Goal: Transaction & Acquisition: Purchase product/service

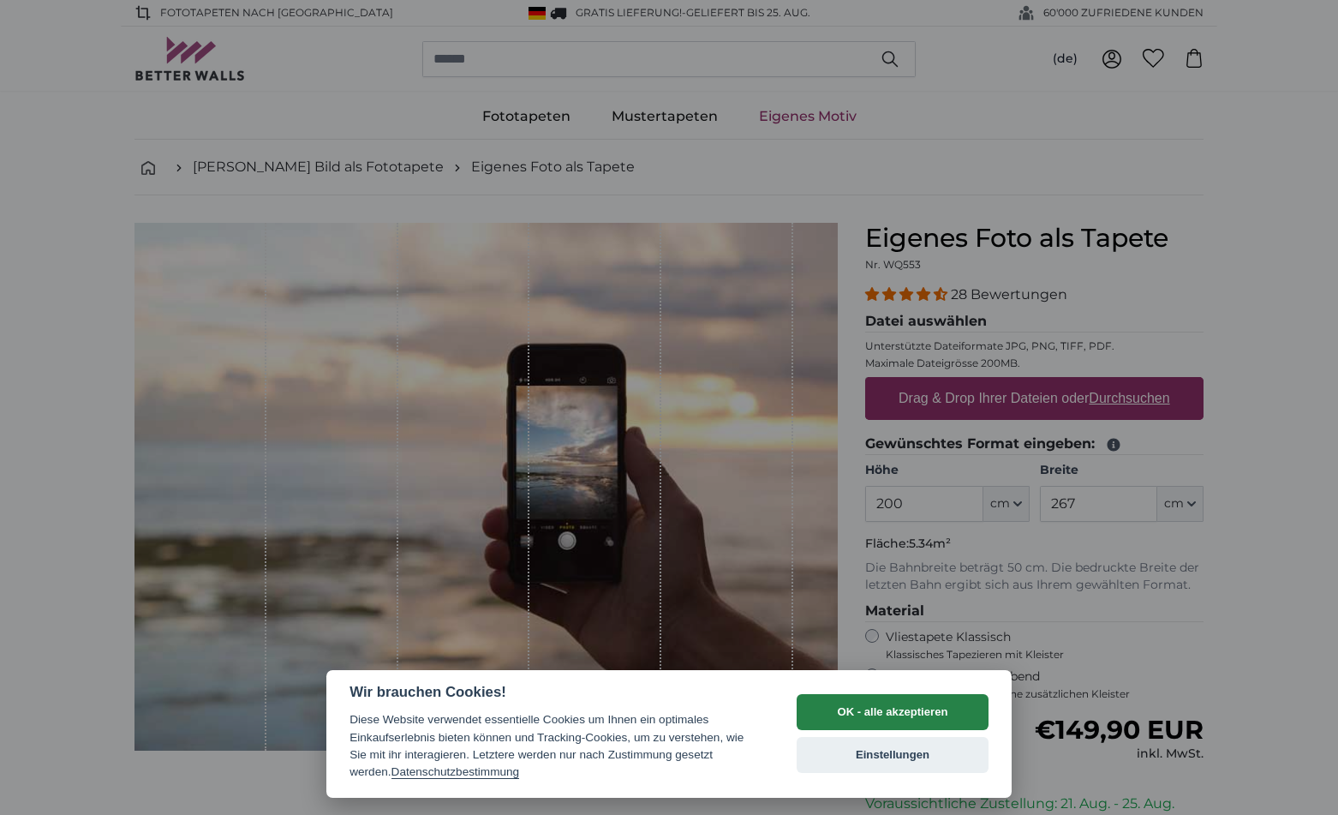
click at [857, 718] on button "OK - alle akzeptieren" at bounding box center [893, 712] width 192 height 36
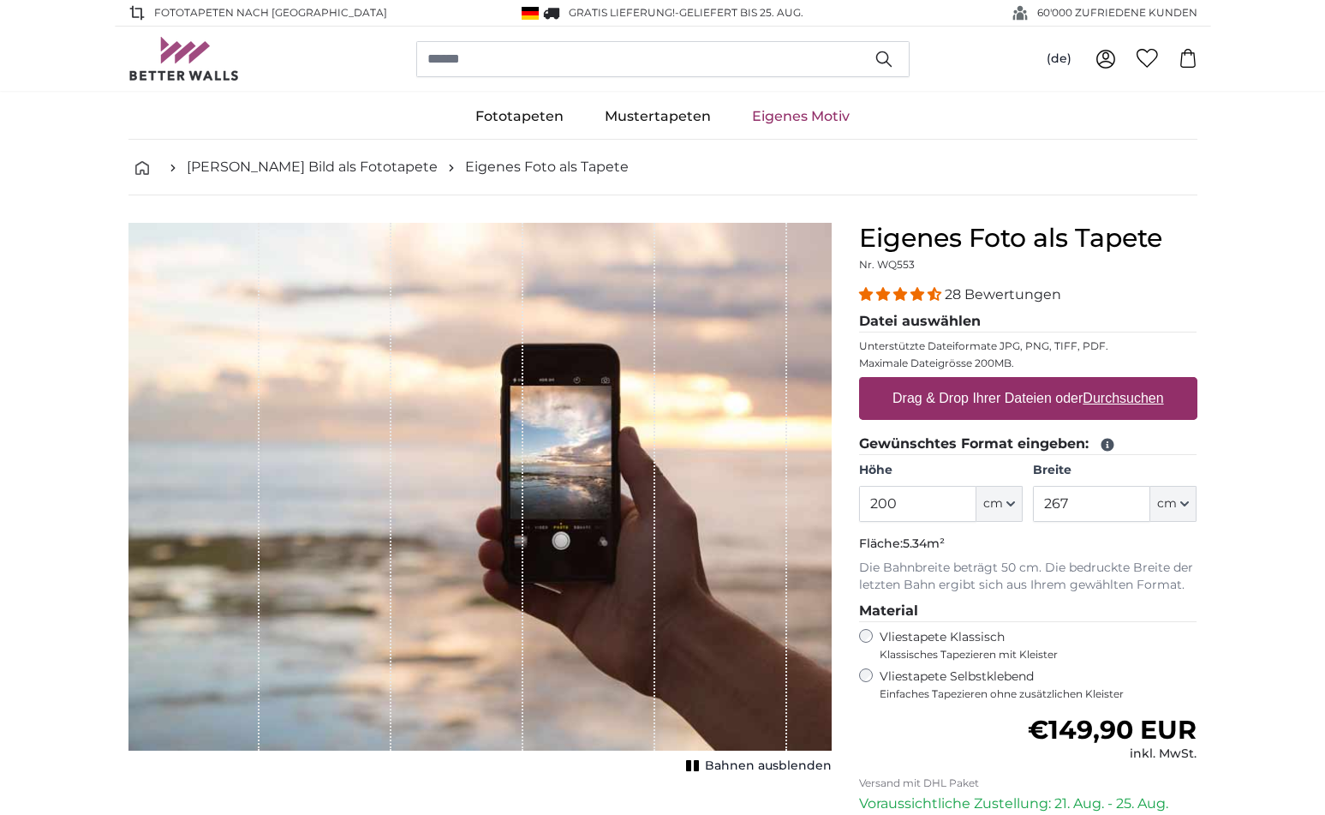
click at [1041, 399] on label "Drag & Drop Ihrer Dateien oder Durchsuchen" at bounding box center [1028, 398] width 285 height 34
click at [1041, 382] on input "Drag & Drop Ihrer Dateien oder Durchsuchen" at bounding box center [1028, 379] width 338 height 5
type input "**********"
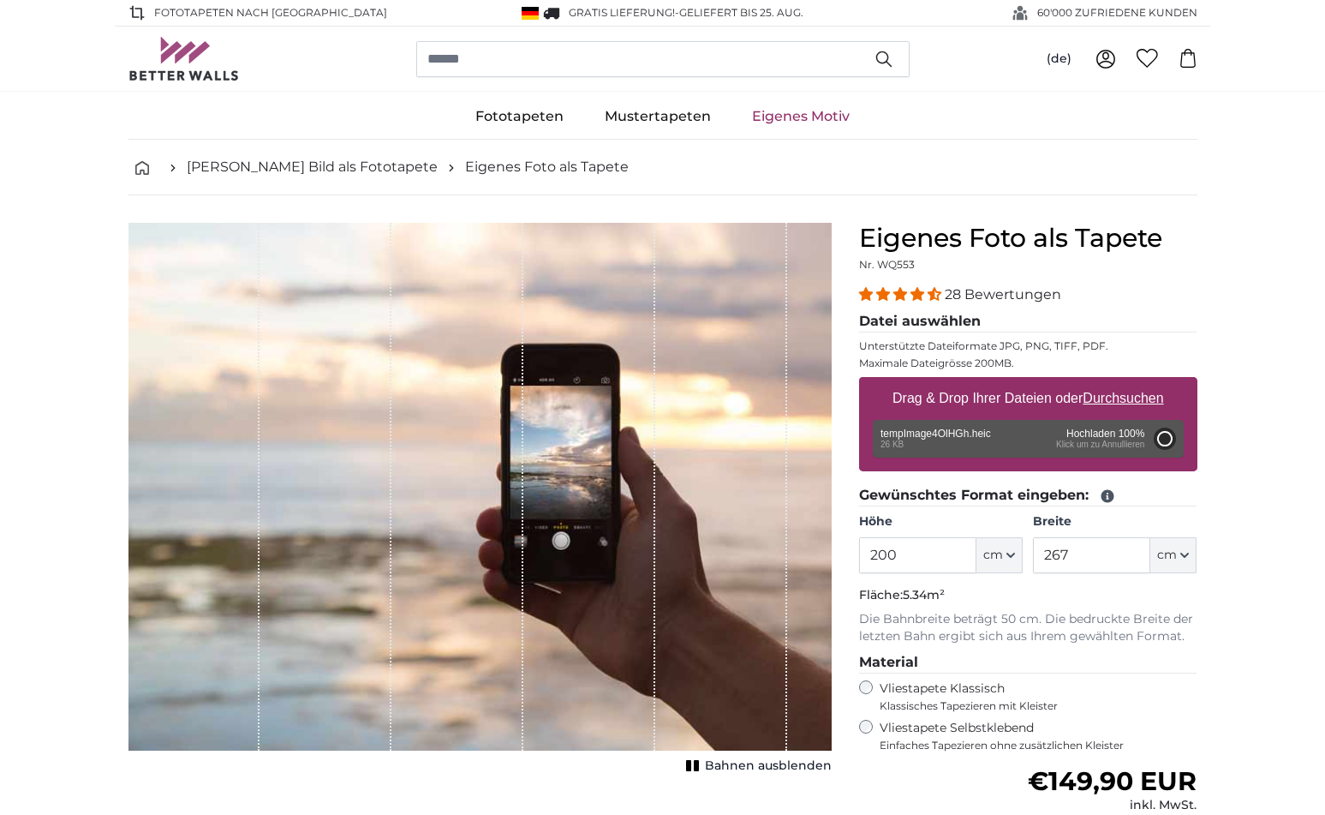
type input "158"
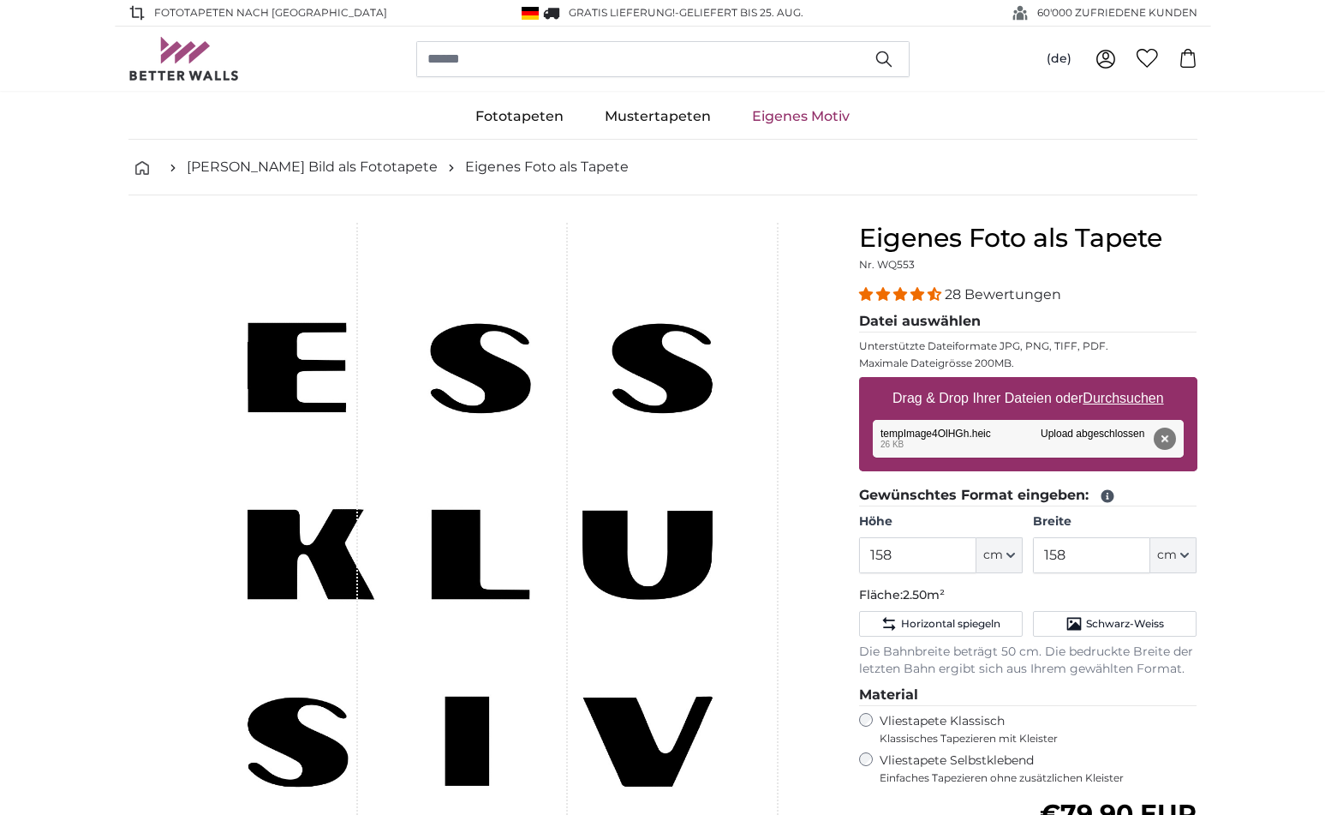
click at [814, 116] on link "Eigenes Motiv" at bounding box center [801, 116] width 139 height 45
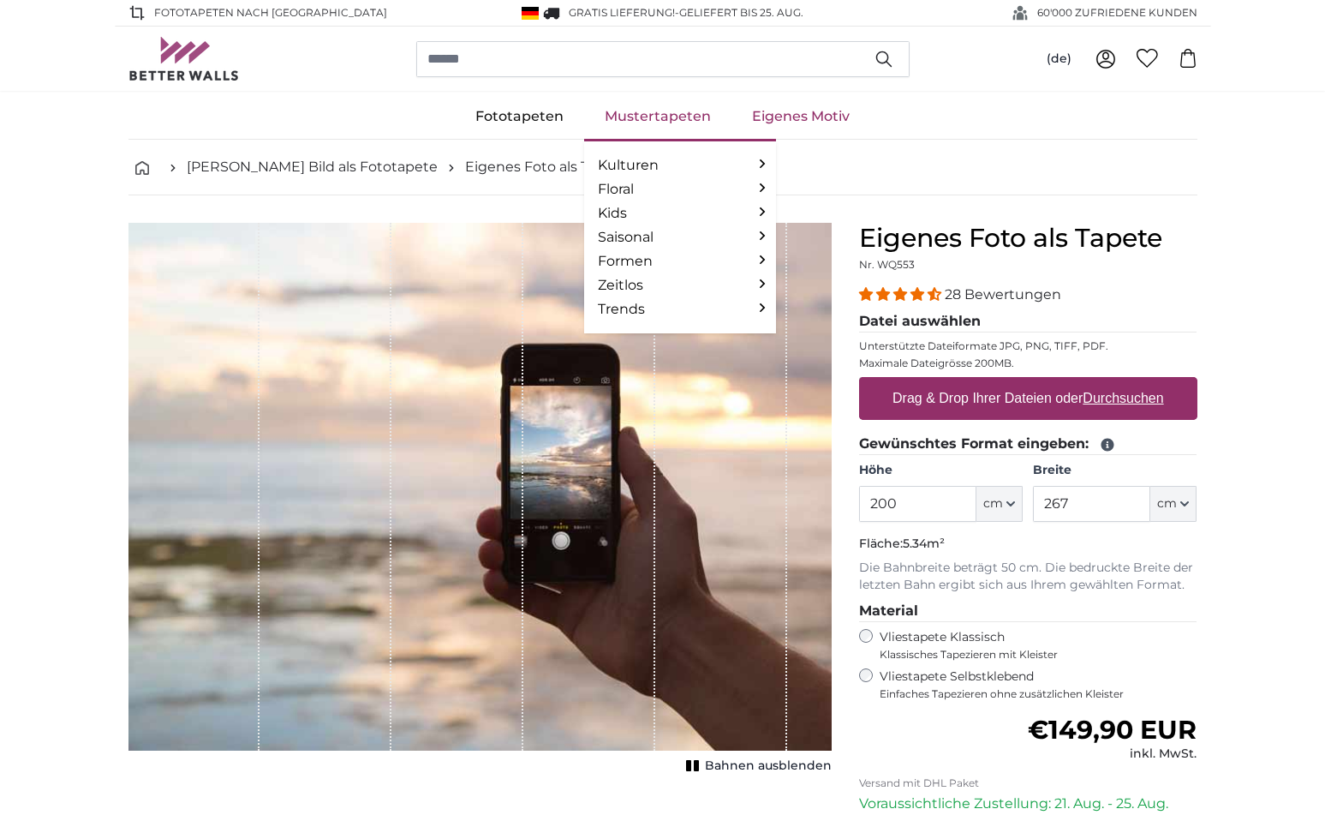
click at [687, 119] on link "Mustertapeten" at bounding box center [657, 116] width 147 height 45
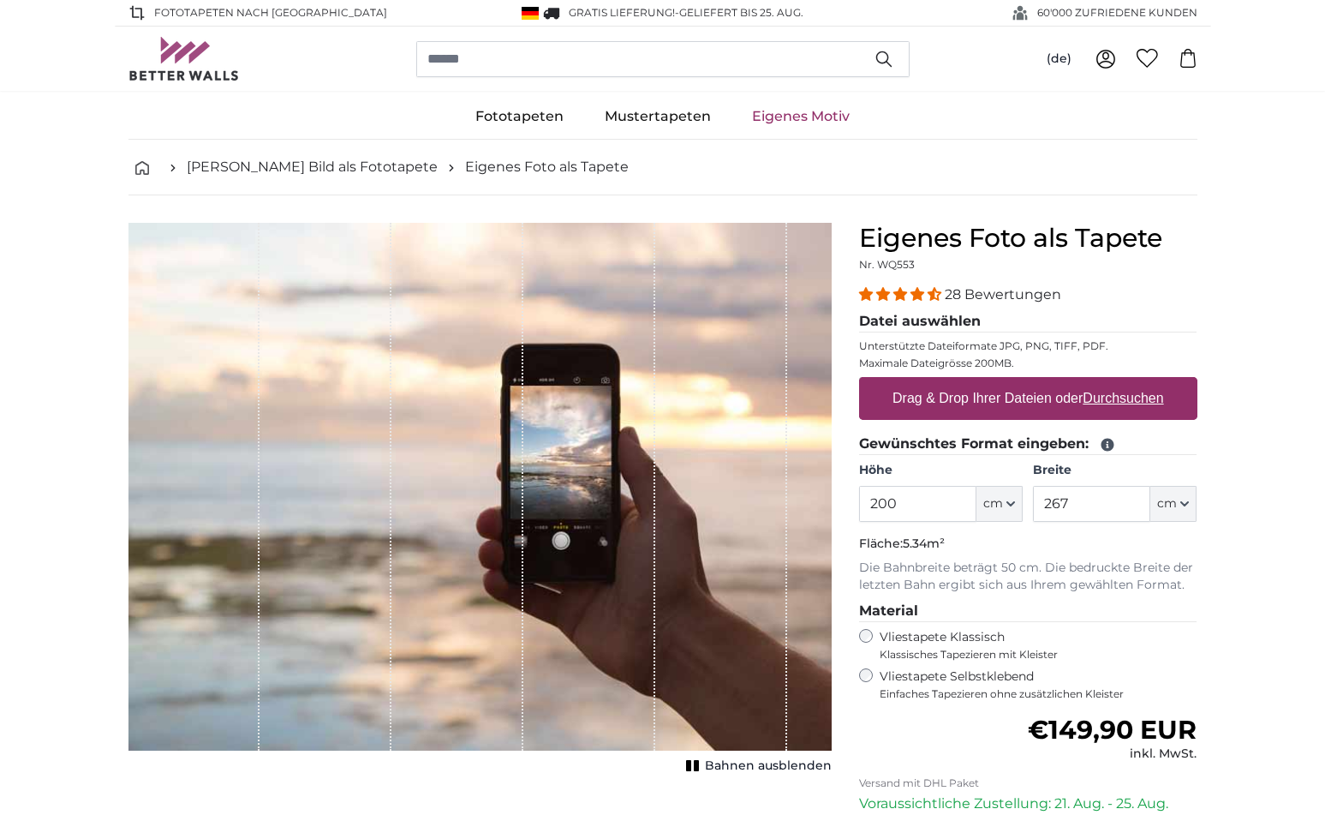
click at [1184, 507] on button "cm" at bounding box center [1173, 504] width 46 height 36
click at [1087, 496] on input "267" at bounding box center [1091, 504] width 117 height 36
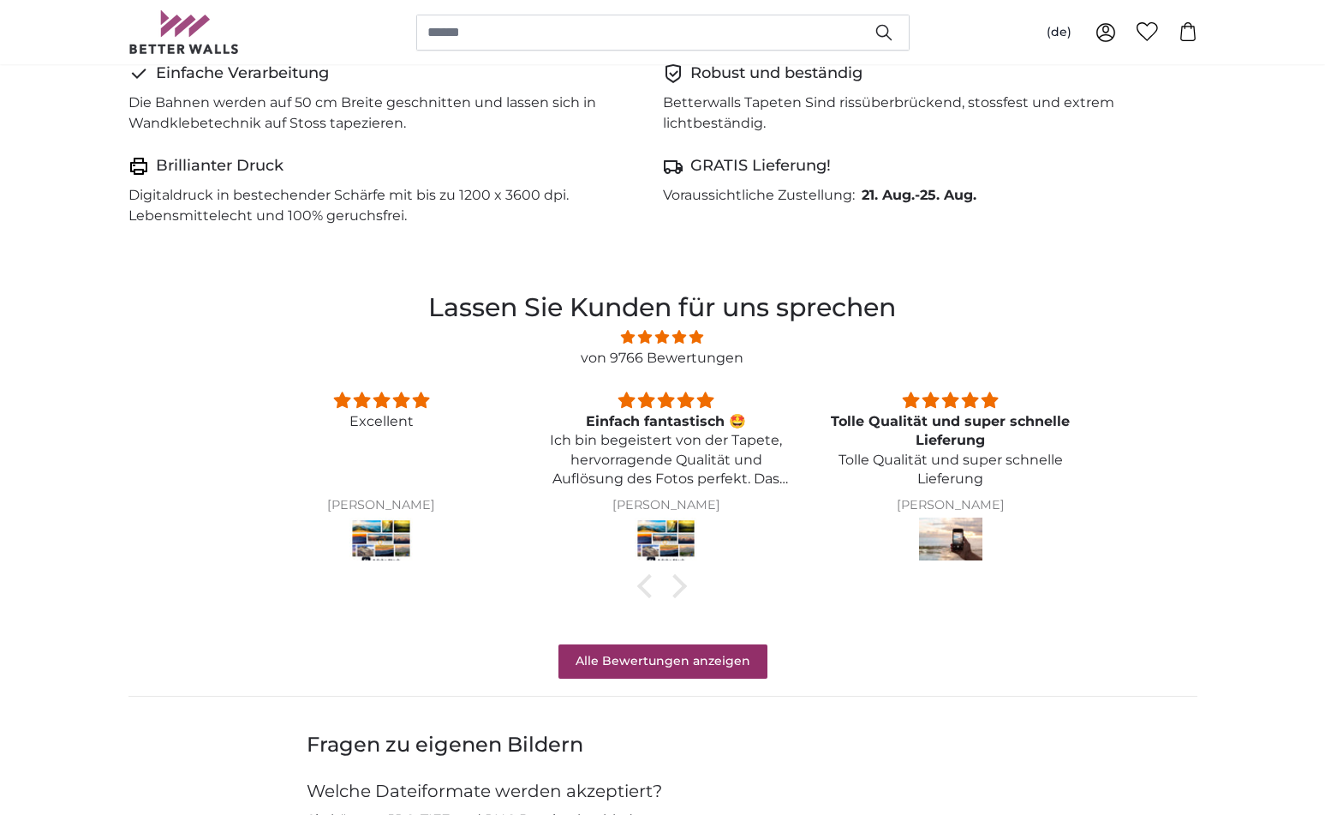
scroll to position [1267, 0]
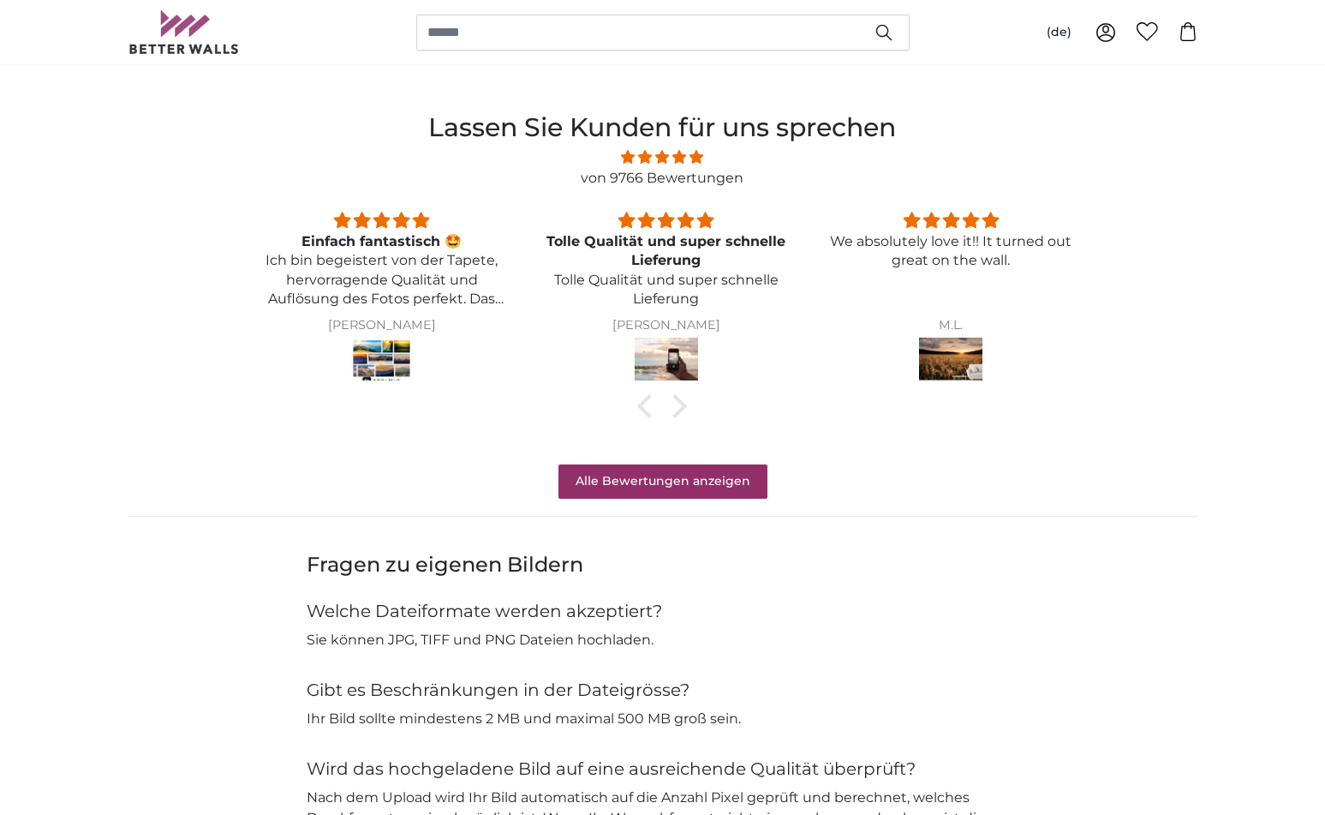
click at [674, 360] on img at bounding box center [666, 361] width 63 height 48
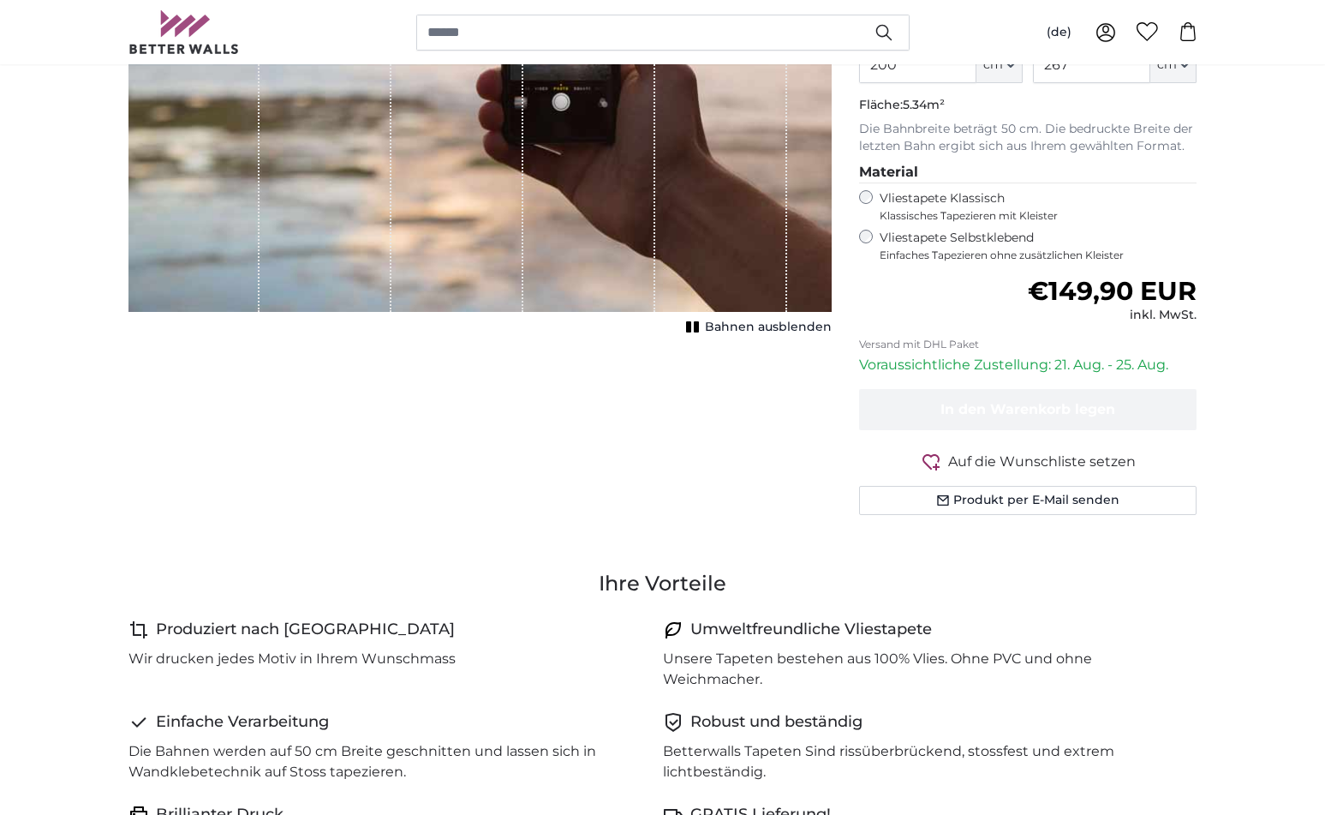
scroll to position [588, 0]
